Goal: Task Accomplishment & Management: Manage account settings

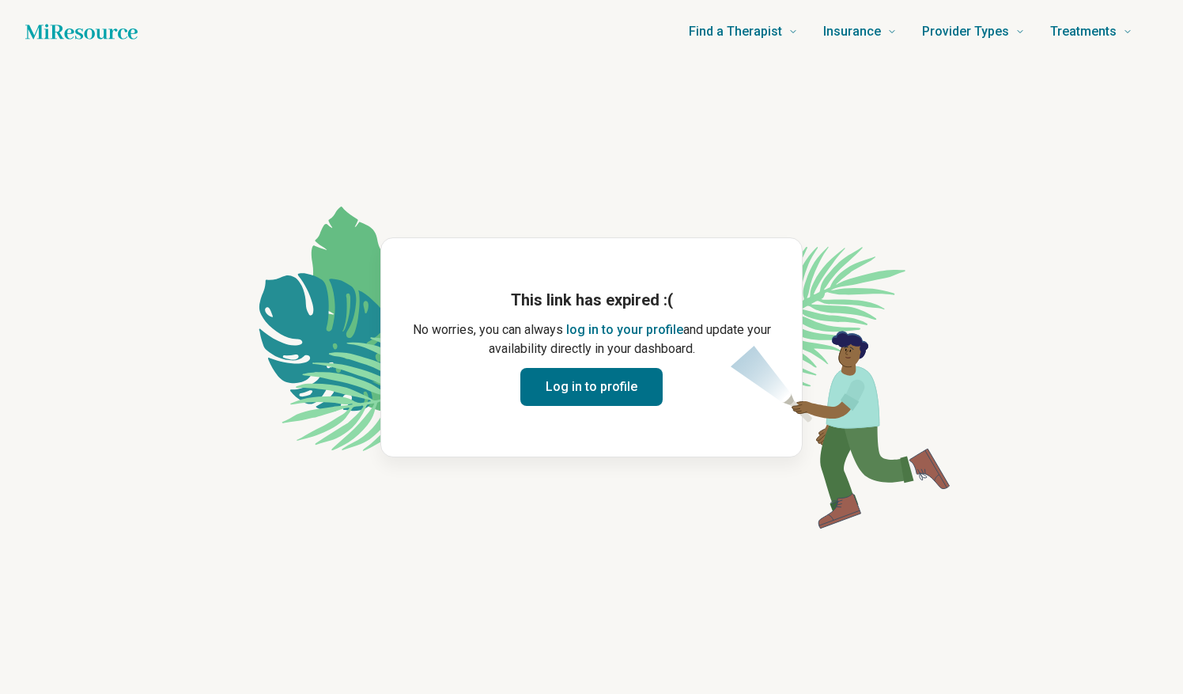
click at [564, 399] on button "Log in to profile" at bounding box center [591, 387] width 142 height 38
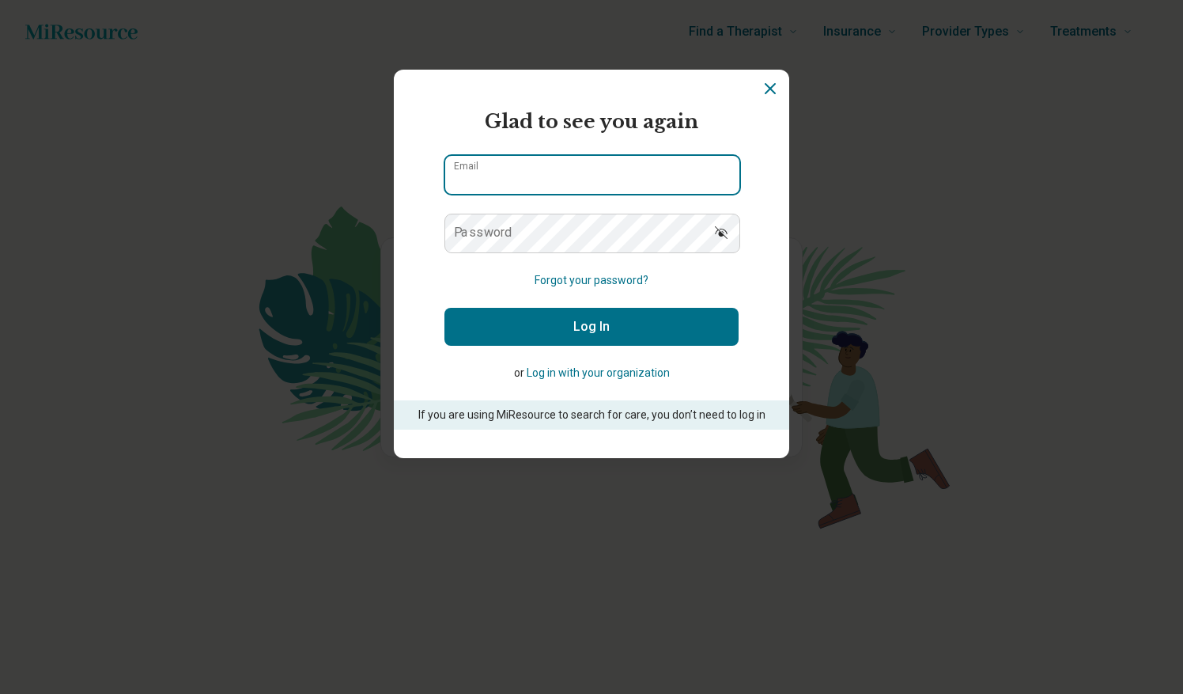
type input "**********"
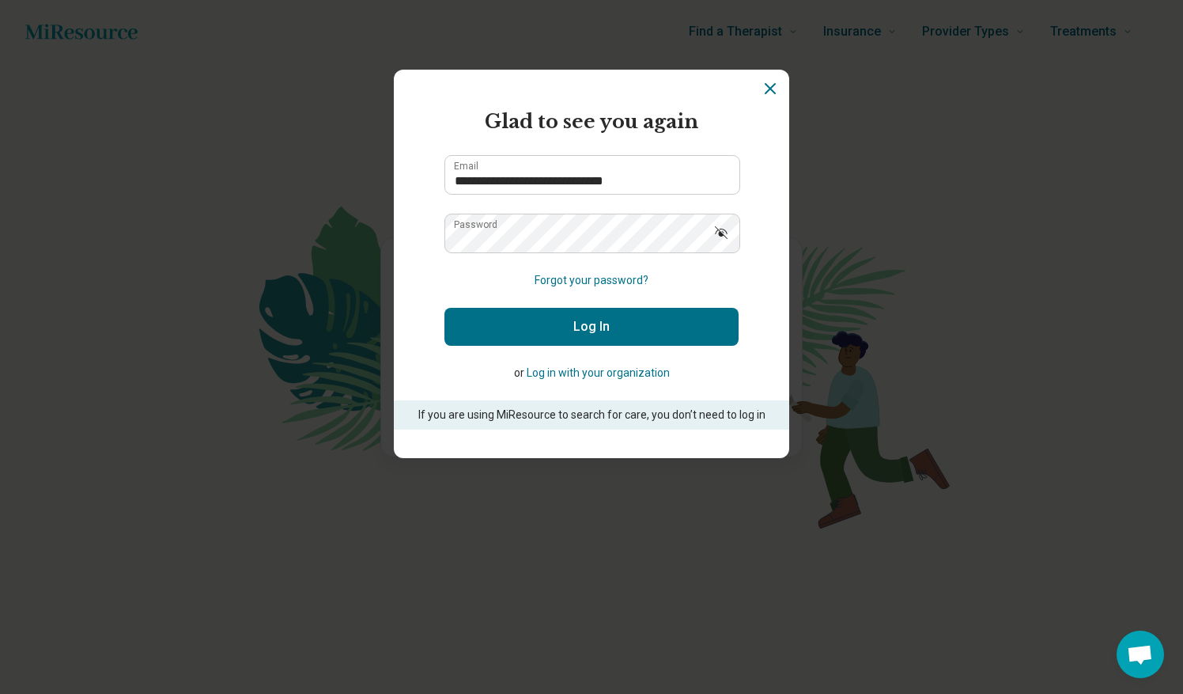
click at [509, 326] on button "Log In" at bounding box center [592, 327] width 294 height 38
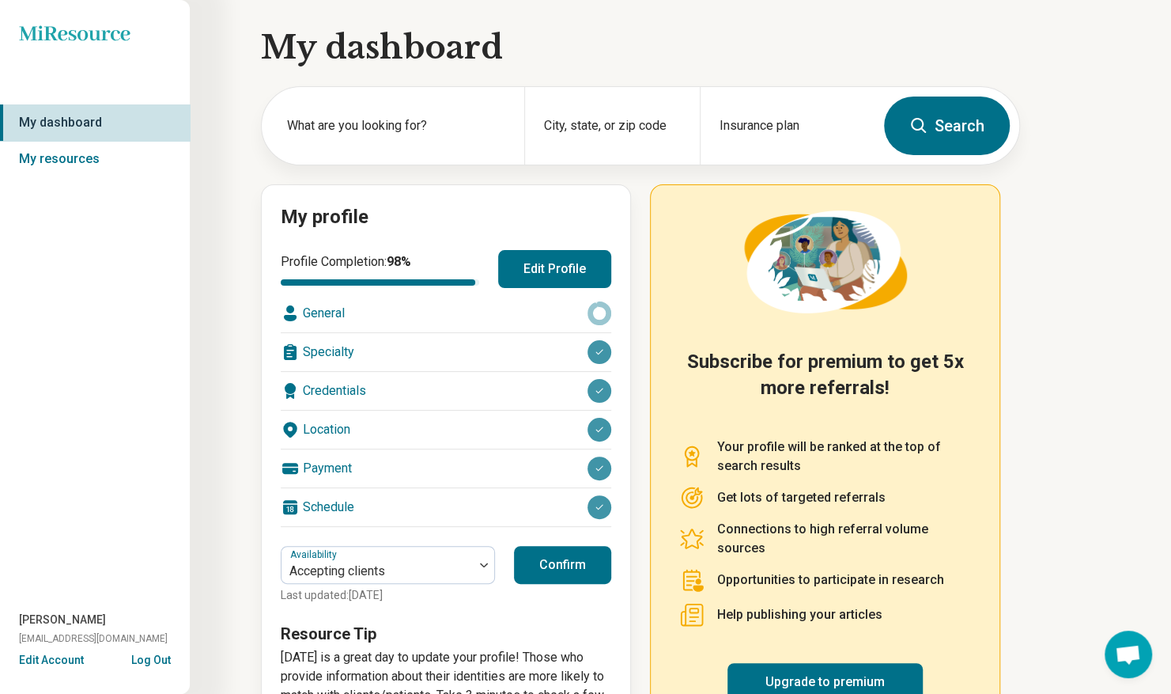
click at [578, 559] on button "Confirm" at bounding box center [562, 565] width 97 height 38
click at [603, 317] on icon at bounding box center [600, 313] width 24 height 24
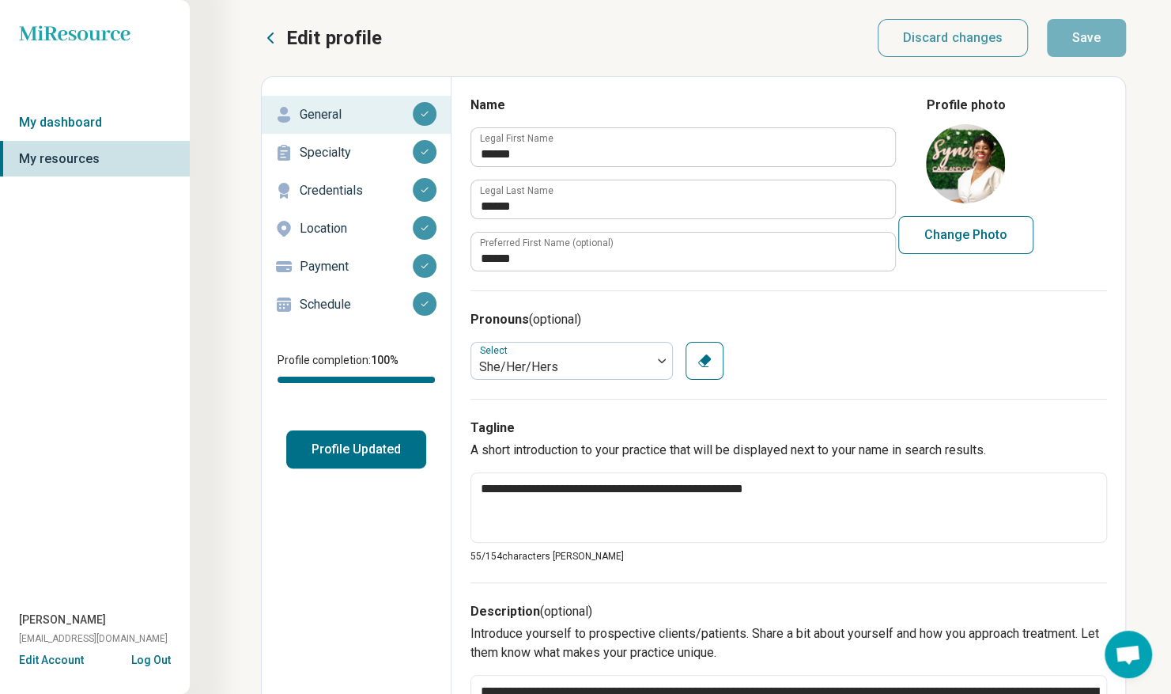
click at [390, 445] on button "Profile Updated" at bounding box center [356, 449] width 140 height 38
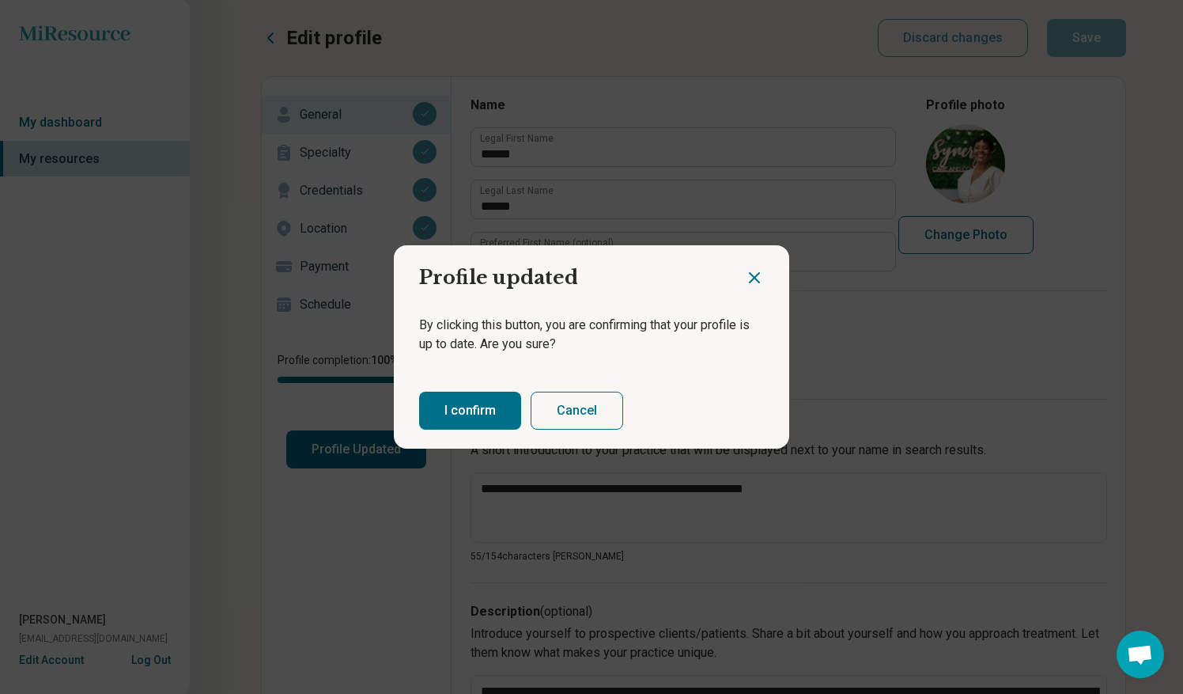
click at [479, 411] on button "I confirm" at bounding box center [470, 411] width 102 height 38
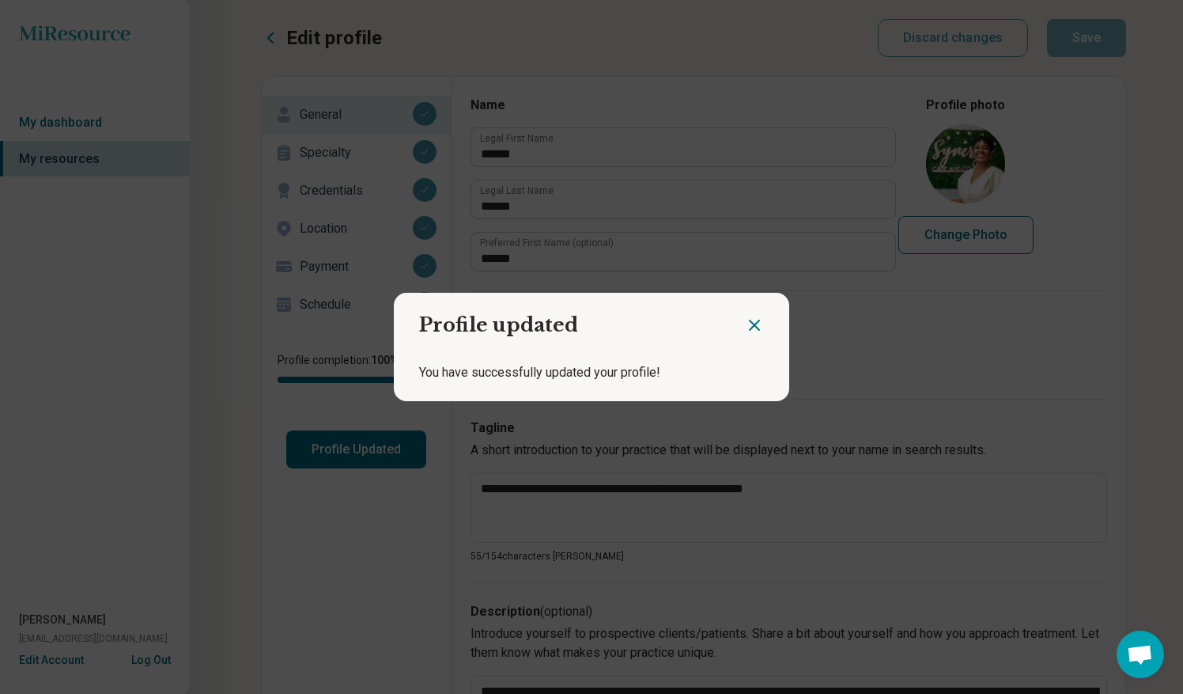
click at [747, 325] on icon "Close dialog" at bounding box center [754, 325] width 19 height 19
